Goal: Task Accomplishment & Management: Manage account settings

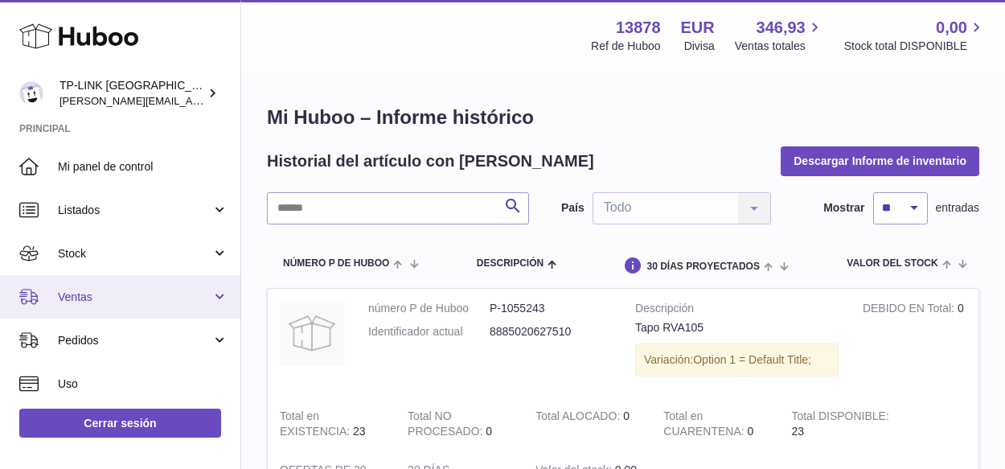
scroll to position [217, 0]
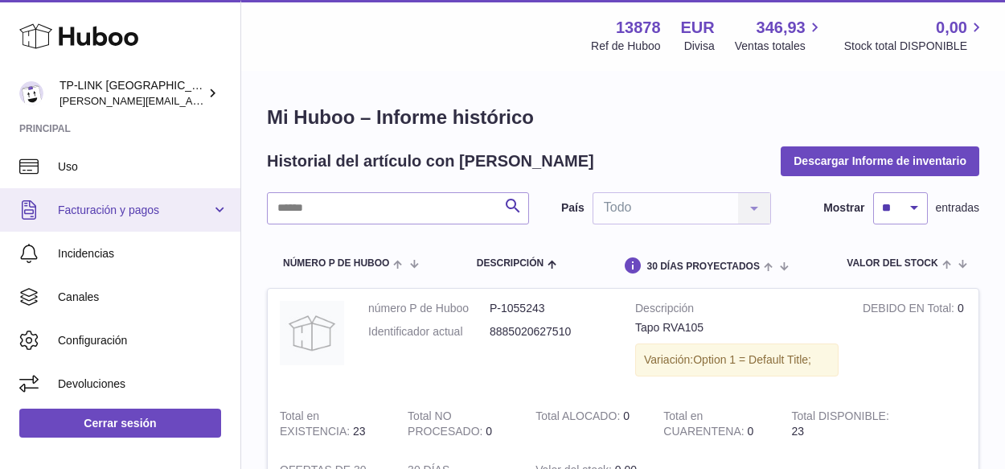
click at [141, 203] on span "Facturación y pagos" at bounding box center [135, 210] width 154 height 15
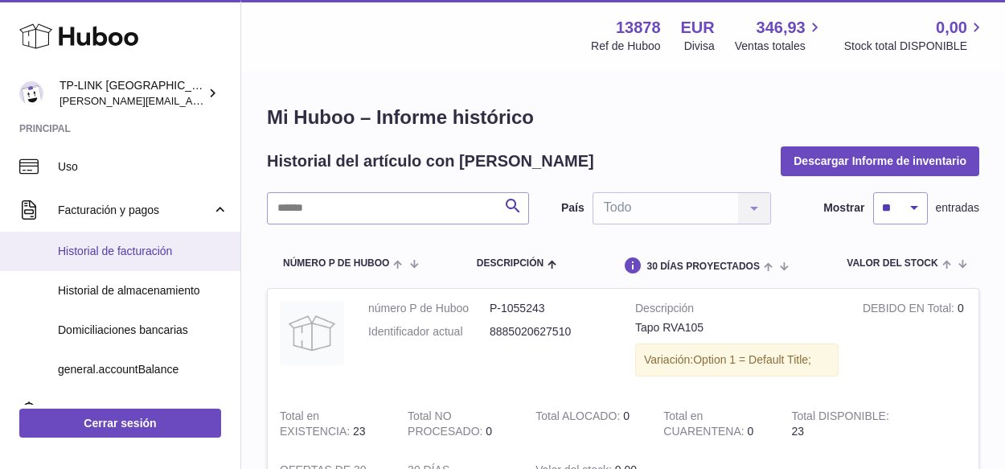
click at [152, 253] on span "Historial de facturación" at bounding box center [143, 251] width 170 height 15
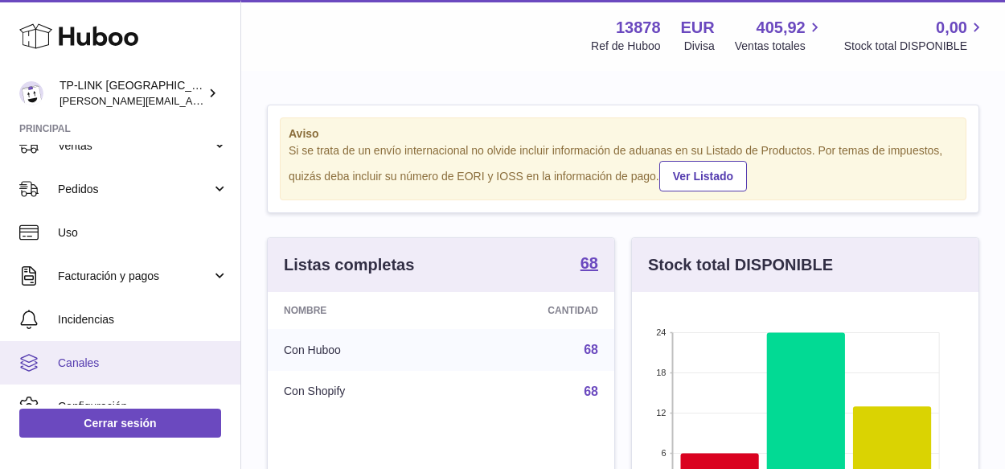
scroll to position [217, 0]
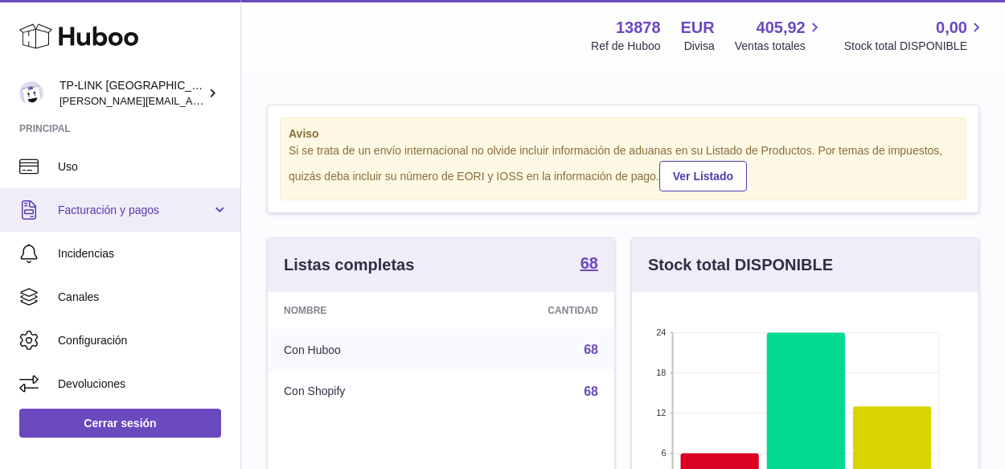
click at [137, 210] on span "Facturación y pagos" at bounding box center [135, 210] width 154 height 15
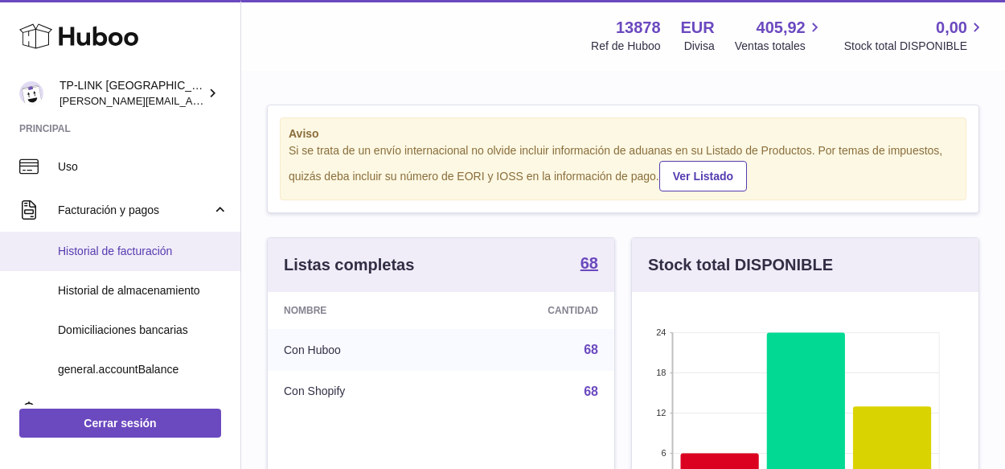
click at [139, 248] on span "Historial de facturación" at bounding box center [143, 251] width 170 height 15
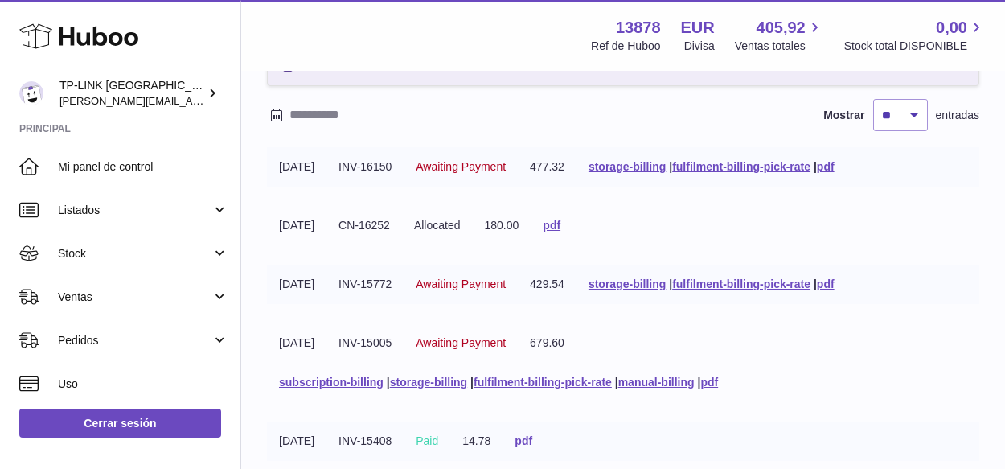
scroll to position [80, 0]
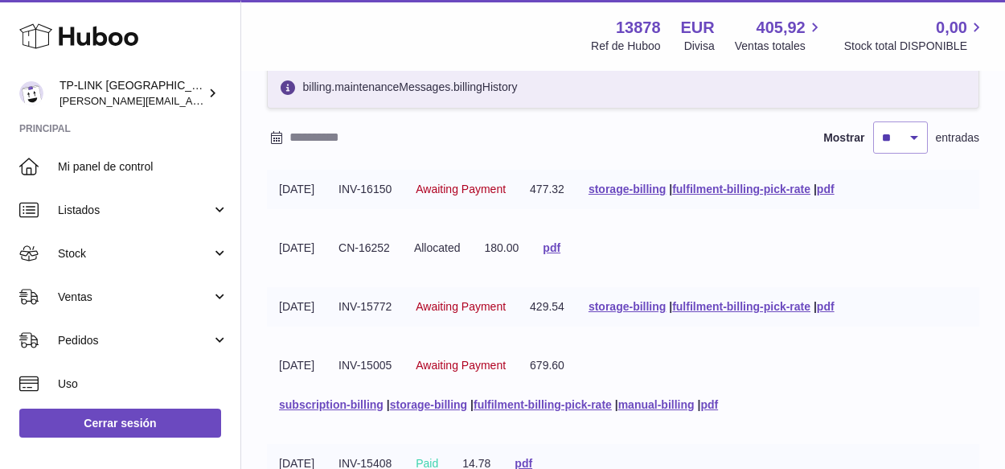
click at [846, 303] on td "storage-billing | fulfilment-billing-pick-rate | pdf" at bounding box center [711, 306] width 270 height 39
click at [834, 309] on link "pdf" at bounding box center [826, 306] width 18 height 13
click at [653, 305] on link "storage-billing" at bounding box center [626, 306] width 77 height 13
click at [730, 301] on link "fulfilment-billing-pick-rate" at bounding box center [741, 306] width 138 height 13
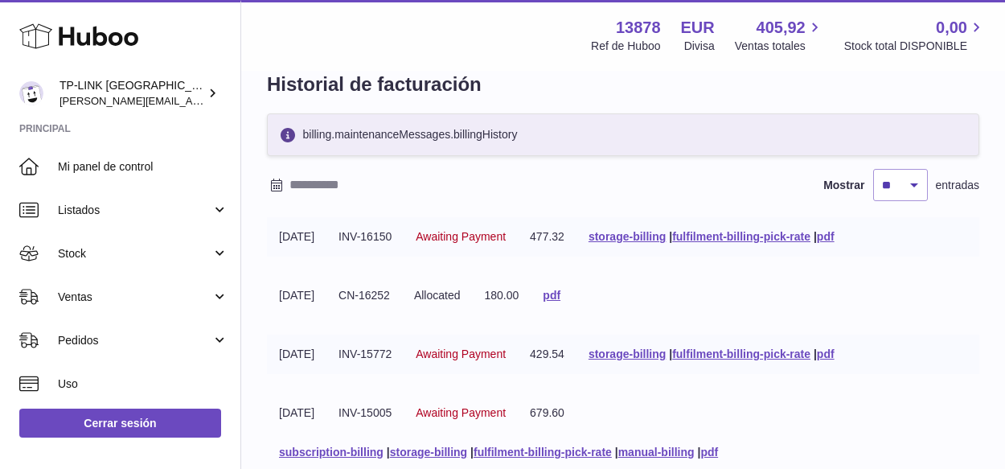
scroll to position [0, 0]
